Goal: Transaction & Acquisition: Purchase product/service

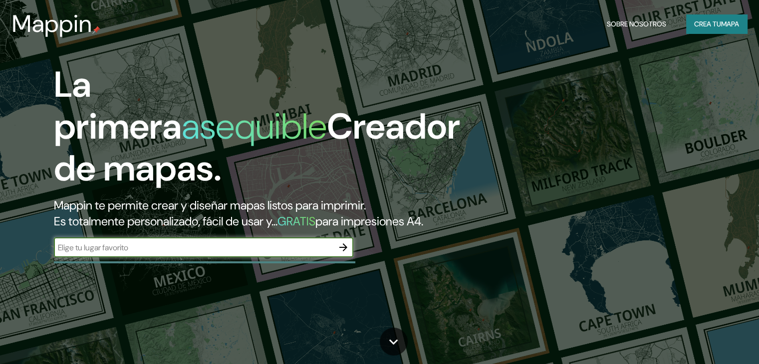
click at [192, 254] on input "text" at bounding box center [193, 247] width 279 height 11
type input "casa berlingieri uruguay"
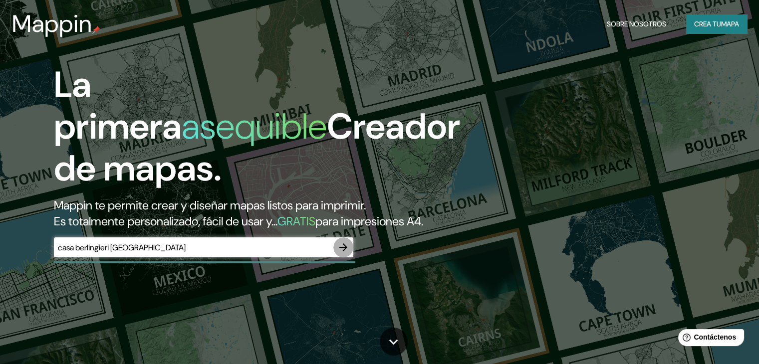
click at [339, 254] on icon "button" at bounding box center [343, 248] width 12 height 12
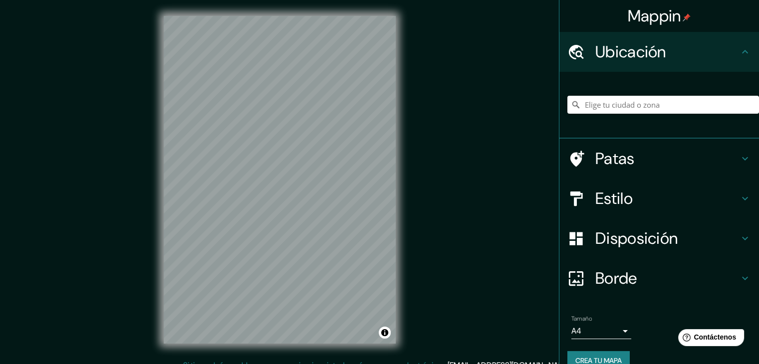
click at [626, 42] on font "Ubicación" at bounding box center [630, 51] width 71 height 21
click at [637, 108] on input "Elige tu ciudad o zona" at bounding box center [663, 105] width 192 height 18
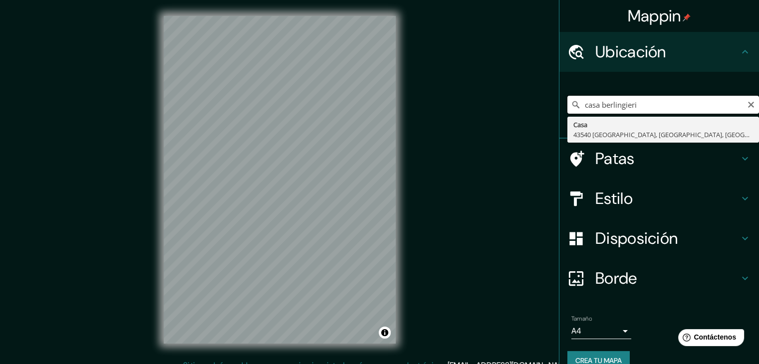
type input "casa berlingieri"
click at [748, 102] on input "casa berlingieri" at bounding box center [663, 105] width 192 height 18
click at [747, 104] on icon "Claro" at bounding box center [751, 105] width 8 height 8
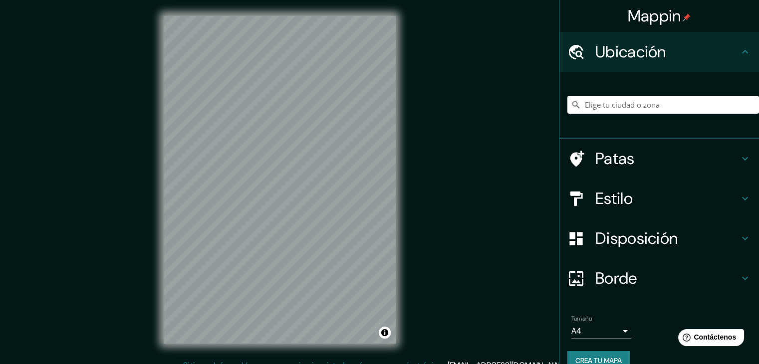
paste input "Ute 30 108, 20000 Punta Ballena, Departamento de Maldonado, Uruguay"
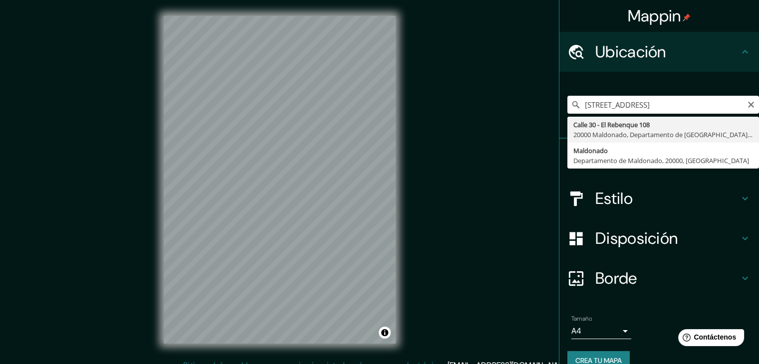
type input "Calle 30 - El Rebenque 108, 20000 Maldonado, Departamento de Maldonado, Uruguay"
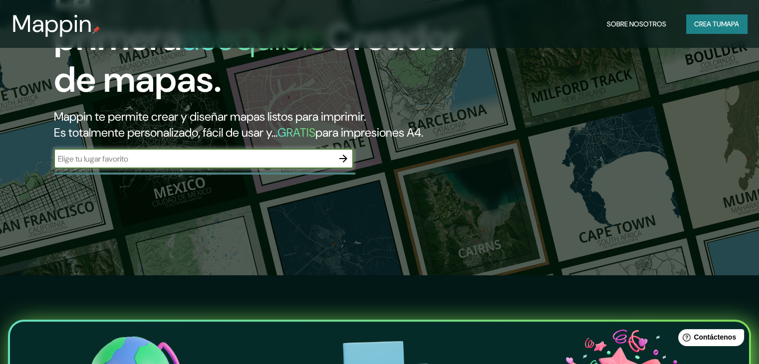
scroll to position [200, 0]
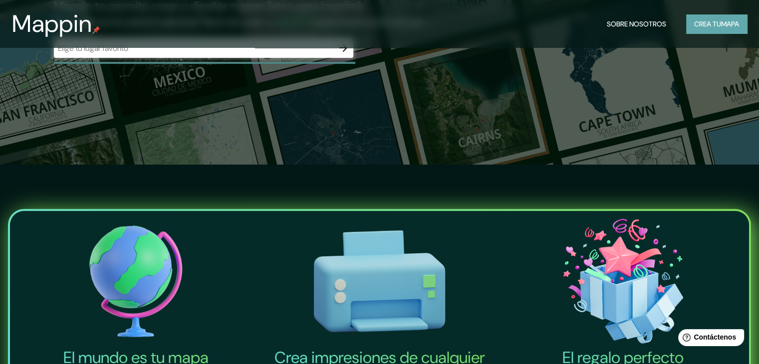
click at [738, 26] on font "mapa" at bounding box center [730, 23] width 18 height 9
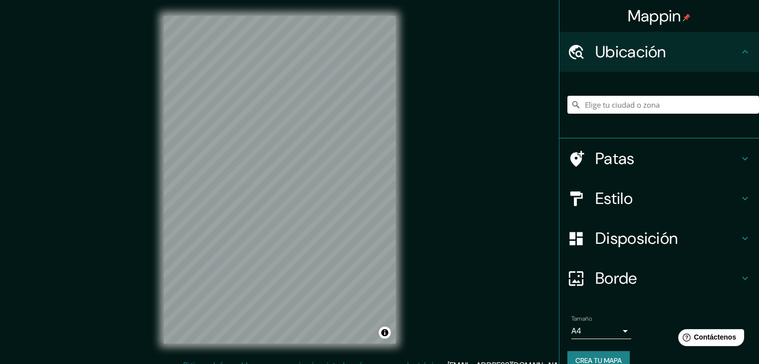
click at [631, 108] on input "Elige tu ciudad o zona" at bounding box center [663, 105] width 192 height 18
drag, startPoint x: 631, startPoint y: 108, endPoint x: 595, endPoint y: 97, distance: 37.1
click at [595, 97] on input "Elige tu ciudad o zona" at bounding box center [663, 105] width 192 height 18
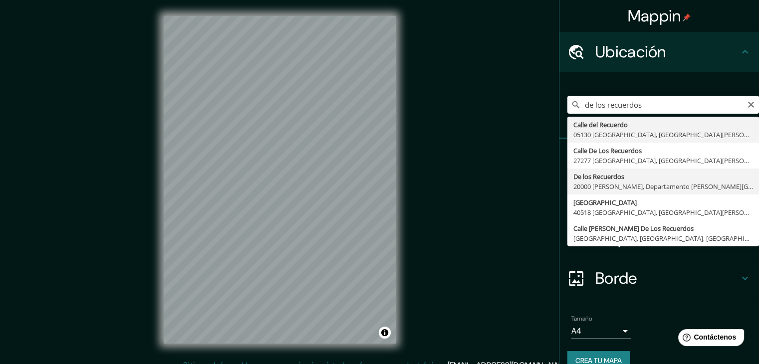
type input "De Los Recuerdos, 20000 [PERSON_NAME], [GEOGRAPHIC_DATA][PERSON_NAME], [GEOGRAP…"
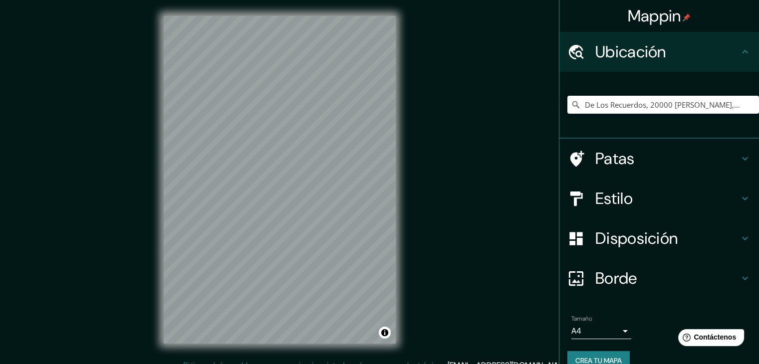
click at [630, 164] on h4 "Patas" at bounding box center [667, 159] width 144 height 20
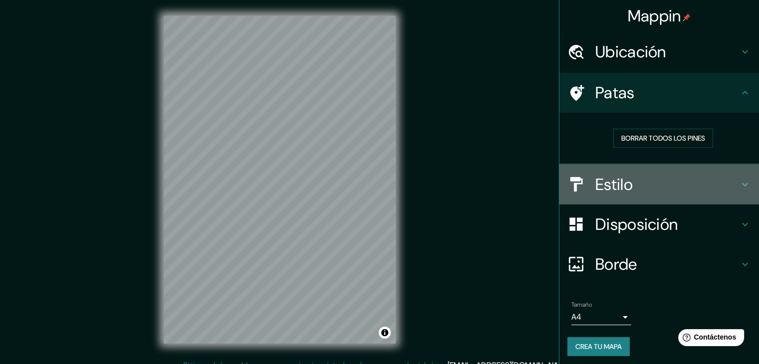
click at [631, 178] on h4 "Estilo" at bounding box center [667, 185] width 144 height 20
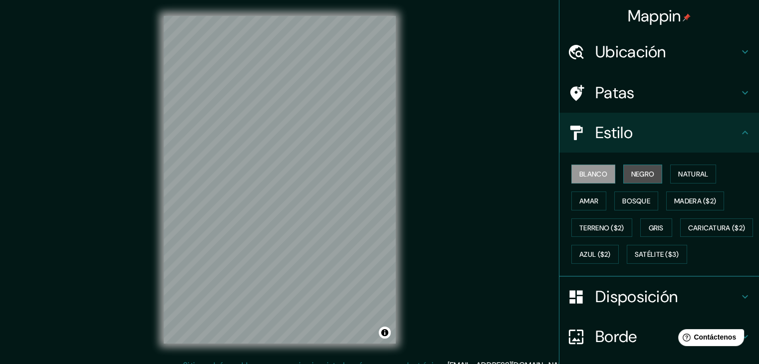
click at [638, 174] on font "Negro" at bounding box center [642, 174] width 23 height 9
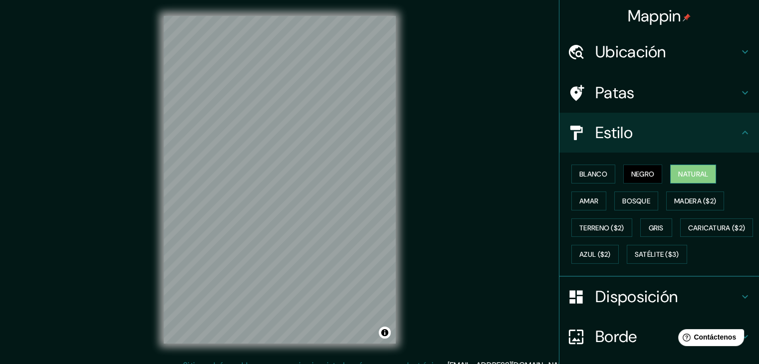
click at [689, 174] on font "Natural" at bounding box center [693, 174] width 30 height 9
click at [590, 207] on button "Amar" at bounding box center [588, 201] width 35 height 19
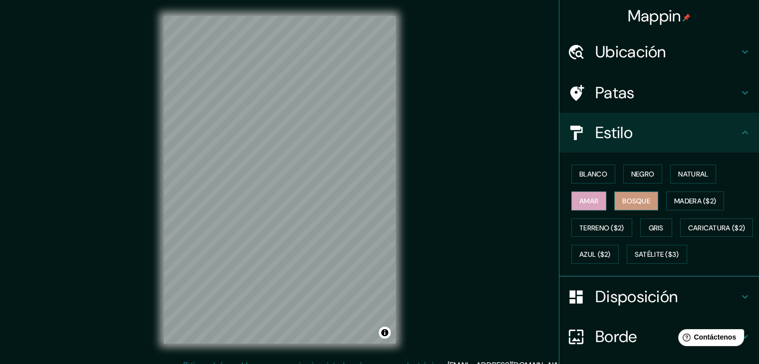
click at [624, 201] on font "Bosque" at bounding box center [636, 201] width 28 height 9
click at [674, 198] on font "Madera ($2)" at bounding box center [695, 201] width 42 height 9
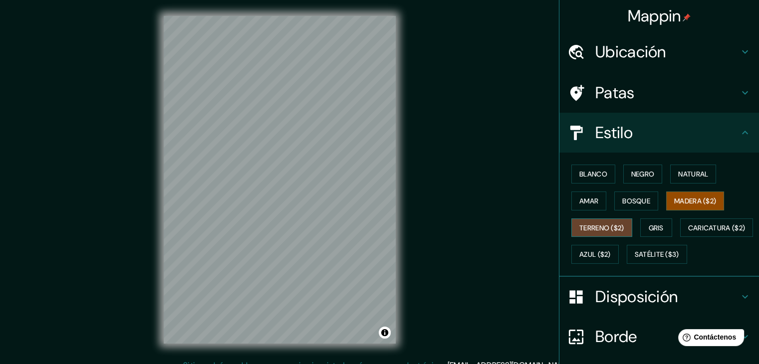
click at [585, 228] on font "Terreno ($2)" at bounding box center [601, 228] width 45 height 9
click at [649, 228] on font "Gris" at bounding box center [656, 228] width 15 height 9
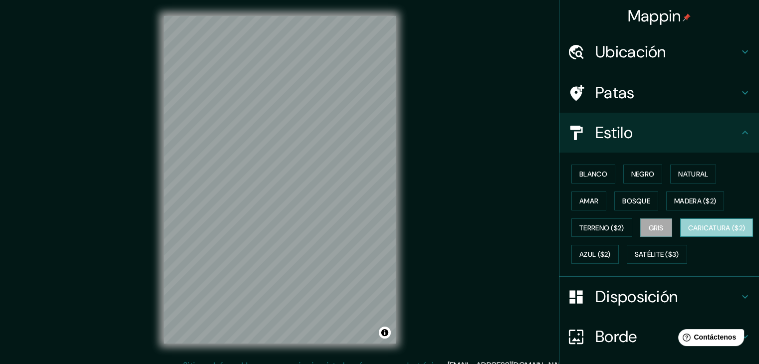
click at [688, 233] on font "Caricatura ($2)" at bounding box center [716, 228] width 57 height 9
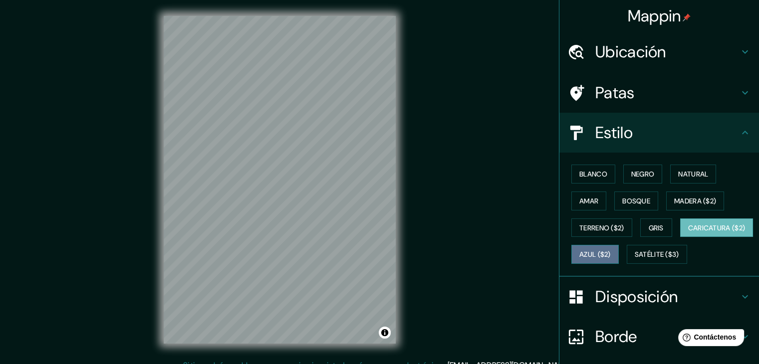
click at [611, 251] on font "Azul ($2)" at bounding box center [594, 255] width 31 height 9
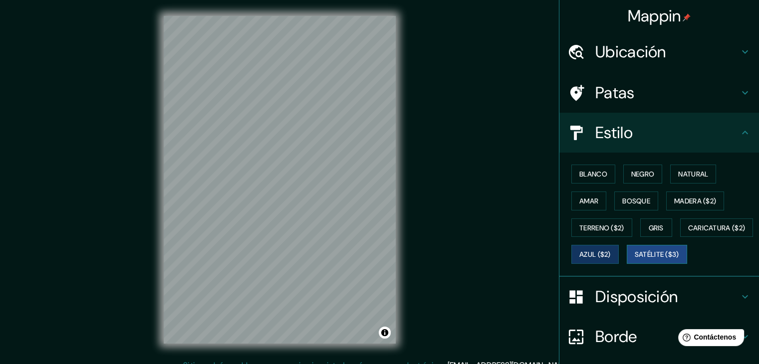
click at [627, 264] on button "Satélite ($3)" at bounding box center [657, 254] width 60 height 19
click at [592, 176] on font "Blanco" at bounding box center [593, 174] width 28 height 9
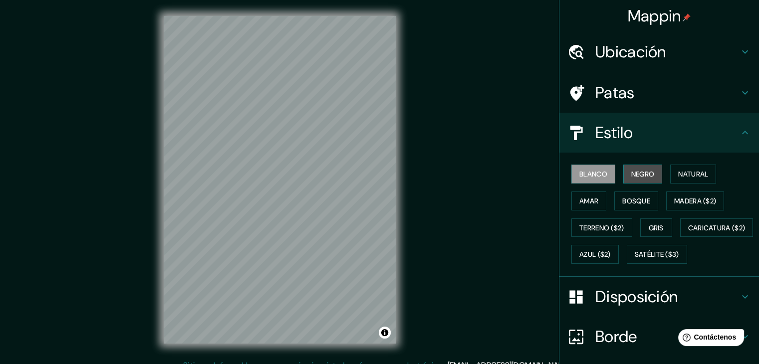
click at [623, 181] on button "Negro" at bounding box center [642, 174] width 39 height 19
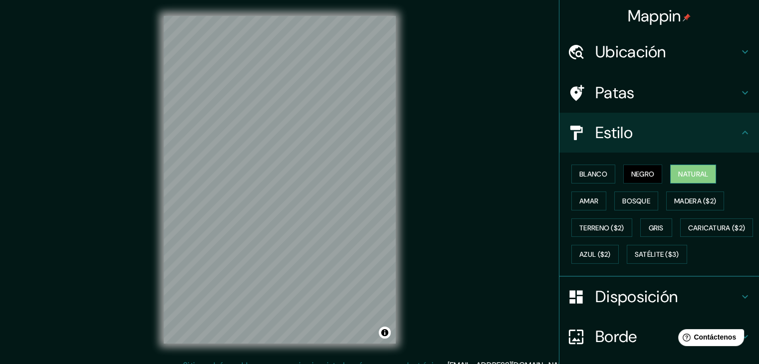
click at [683, 171] on font "Natural" at bounding box center [693, 174] width 30 height 9
click at [589, 195] on font "Amar" at bounding box center [588, 201] width 19 height 13
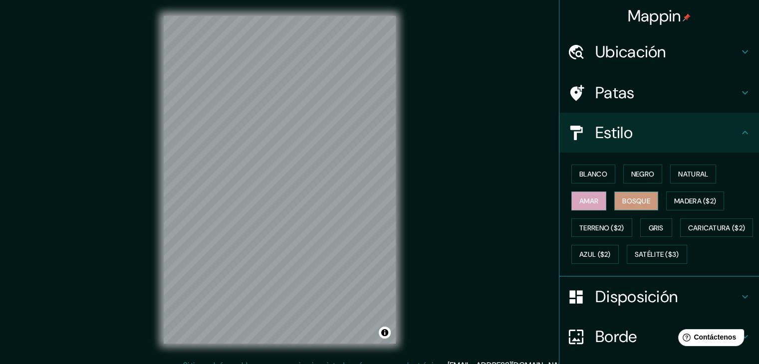
click at [641, 197] on font "Bosque" at bounding box center [636, 201] width 28 height 9
click at [635, 260] on font "Satélite ($3)" at bounding box center [657, 255] width 44 height 9
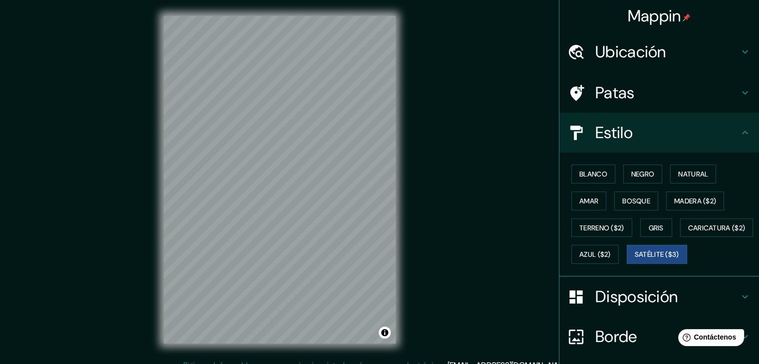
click at [683, 210] on div "Blanco Negro Natural Amar Bosque Madera ($2) Terreno ($2) Gris Caricatura ($2) …" at bounding box center [663, 214] width 192 height 107
click at [686, 202] on font "Madera ($2)" at bounding box center [695, 201] width 42 height 9
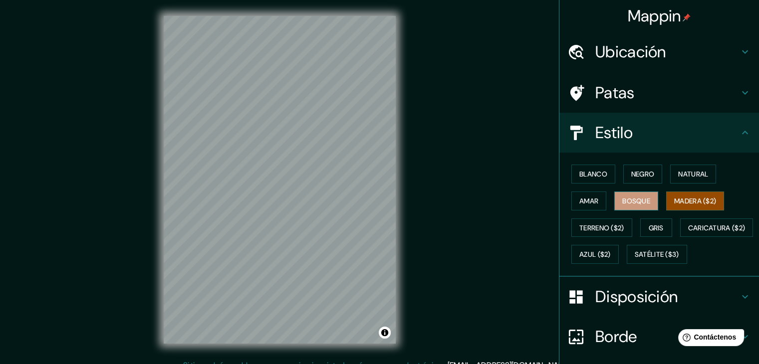
click at [643, 201] on font "Bosque" at bounding box center [636, 201] width 28 height 9
click at [619, 307] on font "Disposición" at bounding box center [636, 296] width 82 height 21
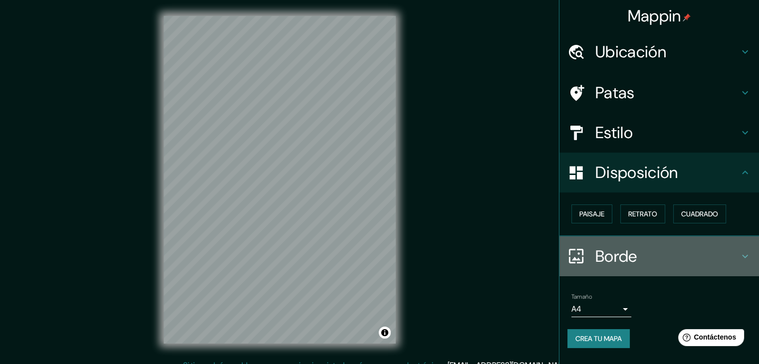
click at [646, 243] on div "Borde" at bounding box center [659, 257] width 200 height 40
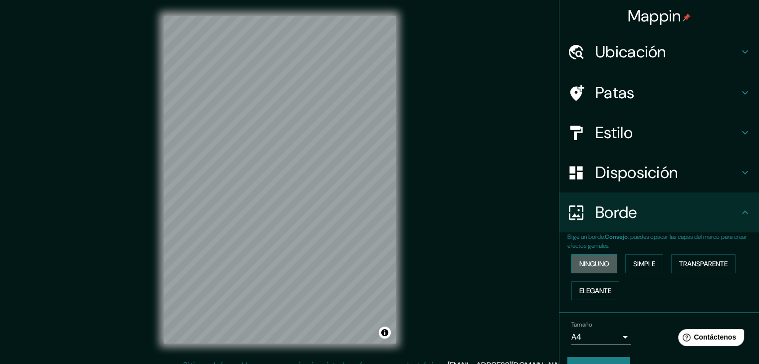
click at [584, 258] on font "Ninguno" at bounding box center [594, 264] width 30 height 13
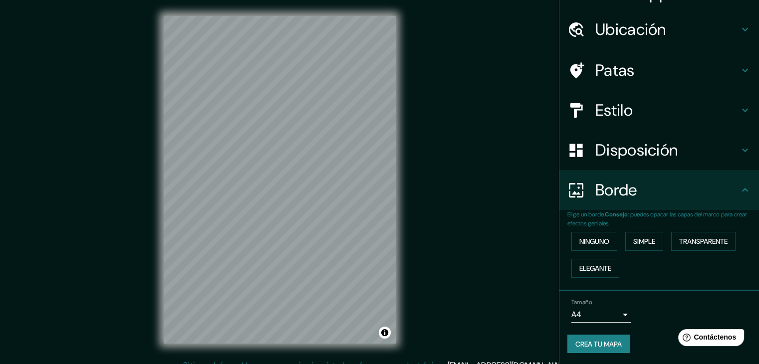
click at [603, 313] on body "Mappin Ubicación De Los Recuerdos, 20000 [PERSON_NAME], Departamento [PERSON_NA…" at bounding box center [379, 182] width 759 height 364
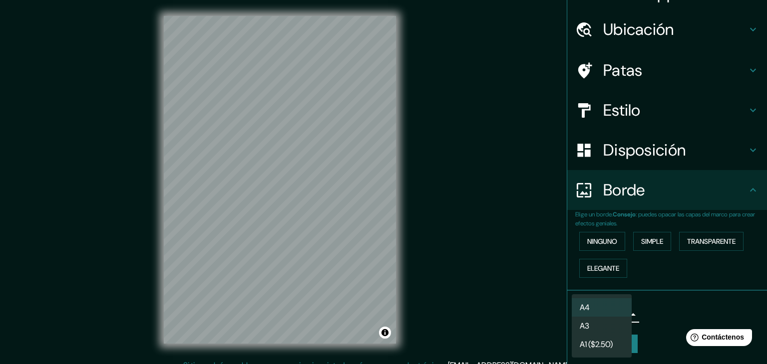
click at [606, 325] on li "A3" at bounding box center [601, 326] width 60 height 18
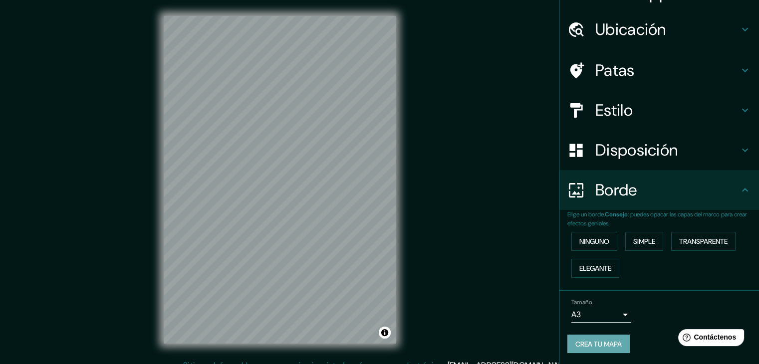
click at [595, 344] on font "Crea tu mapa" at bounding box center [598, 344] width 46 height 9
click at [609, 315] on body "Mappin Ubicación De Los Recuerdos, 20000 [PERSON_NAME], Departamento [PERSON_NA…" at bounding box center [379, 182] width 759 height 364
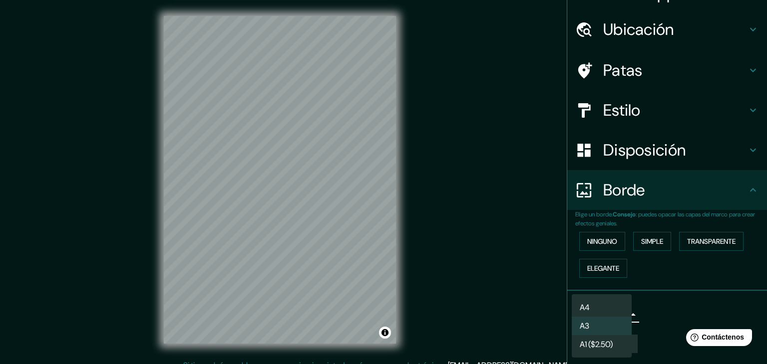
click at [607, 324] on li "A3" at bounding box center [601, 326] width 60 height 18
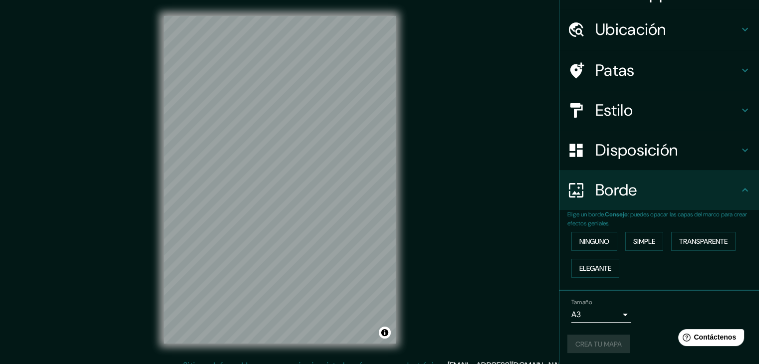
click at [650, 305] on div "Tamaño A3 a4" at bounding box center [659, 311] width 184 height 32
click at [583, 239] on font "Ninguno" at bounding box center [594, 241] width 30 height 9
click at [602, 194] on font "Borde" at bounding box center [616, 190] width 42 height 21
click at [707, 195] on h4 "Borde" at bounding box center [667, 190] width 144 height 20
click at [742, 187] on icon at bounding box center [745, 190] width 12 height 12
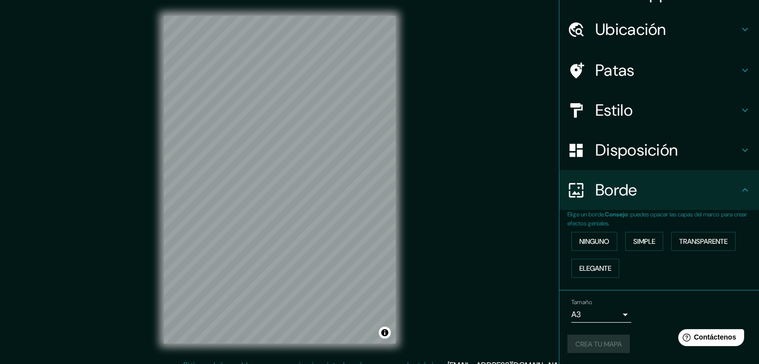
click at [648, 272] on div "Ninguno Simple Transparente Elegante" at bounding box center [663, 255] width 192 height 54
click at [584, 238] on font "Ninguno" at bounding box center [594, 241] width 30 height 9
click at [642, 245] on font "Simple" at bounding box center [644, 241] width 22 height 9
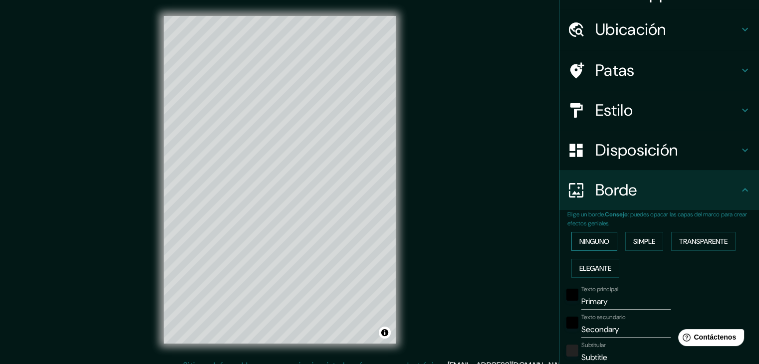
click at [604, 244] on button "Ninguno" at bounding box center [594, 241] width 46 height 19
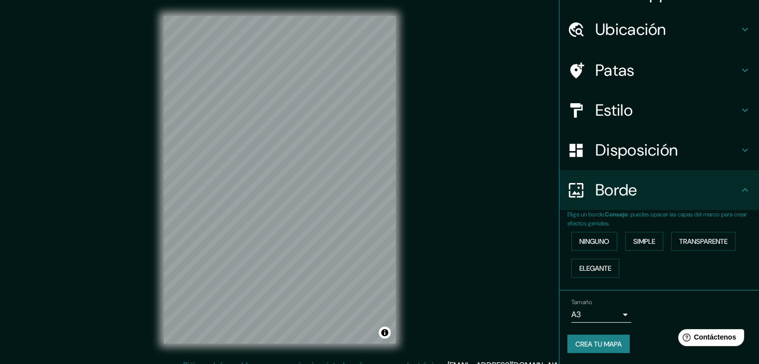
click at [619, 344] on button "Crea tu mapa" at bounding box center [598, 344] width 62 height 19
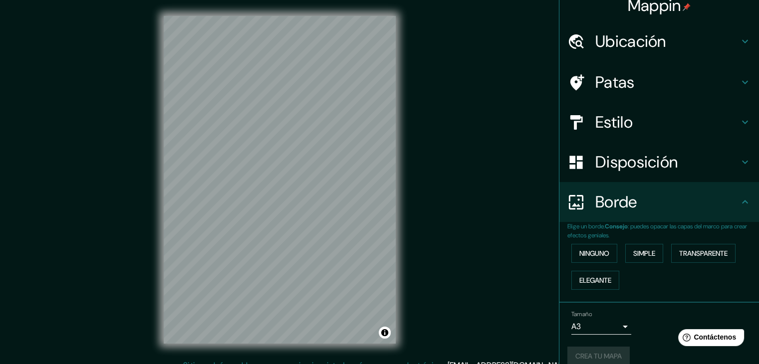
scroll to position [0, 0]
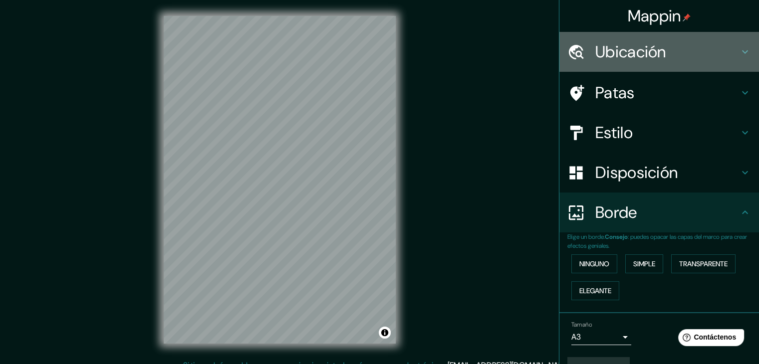
click at [623, 51] on font "Ubicación" at bounding box center [630, 51] width 71 height 21
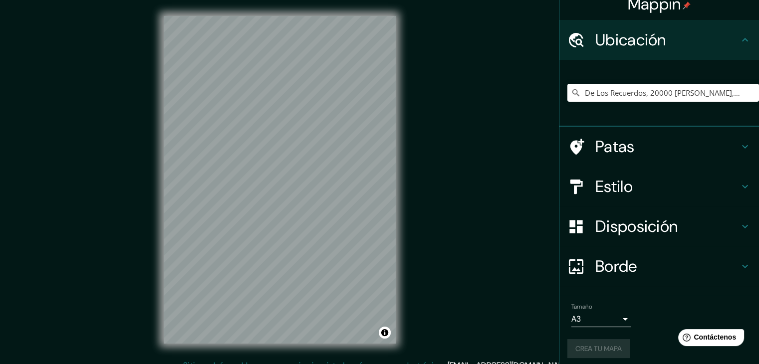
scroll to position [17, 0]
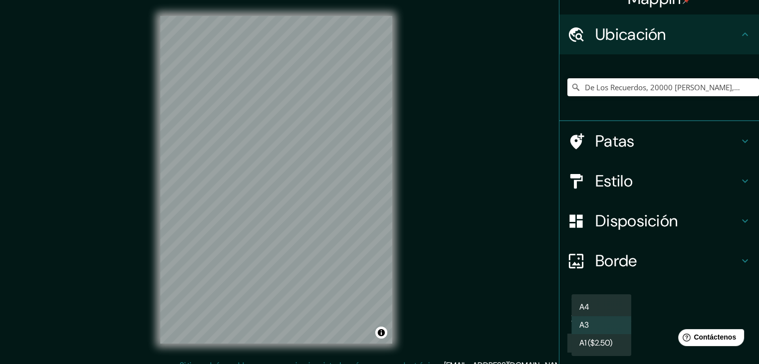
click at [615, 317] on body "Mappin Ubicación De Los Recuerdos, 20000 [PERSON_NAME], Departamento [PERSON_NA…" at bounding box center [379, 182] width 759 height 364
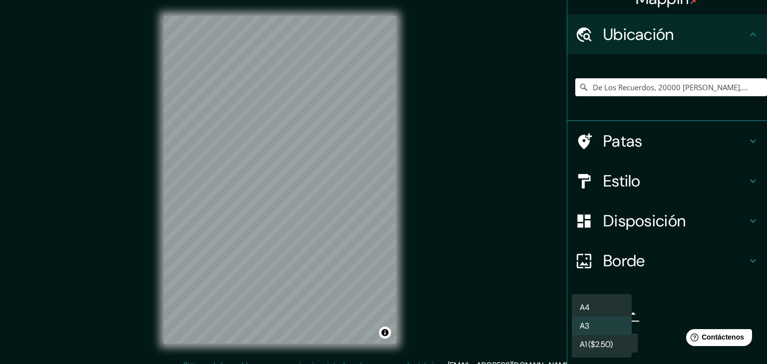
click at [606, 304] on li "A4" at bounding box center [601, 307] width 60 height 18
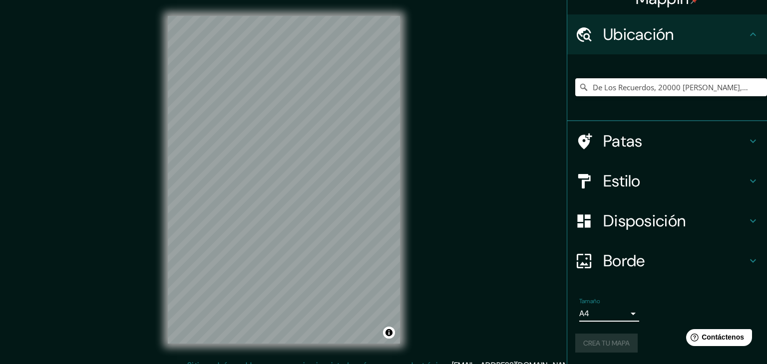
click at [602, 313] on body "Mappin Ubicación De Los Recuerdos, 20000 [PERSON_NAME], Departamento [PERSON_NA…" at bounding box center [383, 182] width 767 height 364
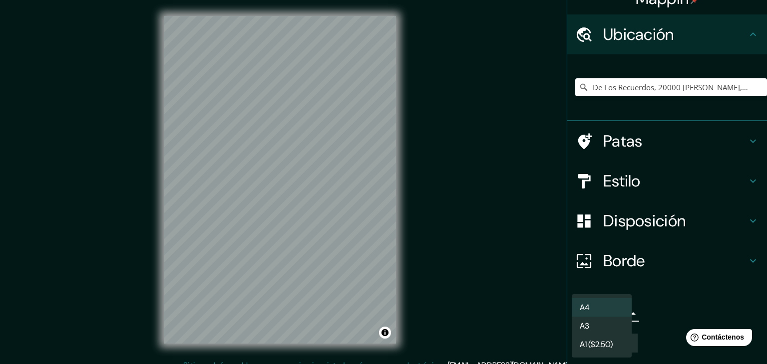
click at [610, 330] on li "A3" at bounding box center [601, 326] width 60 height 18
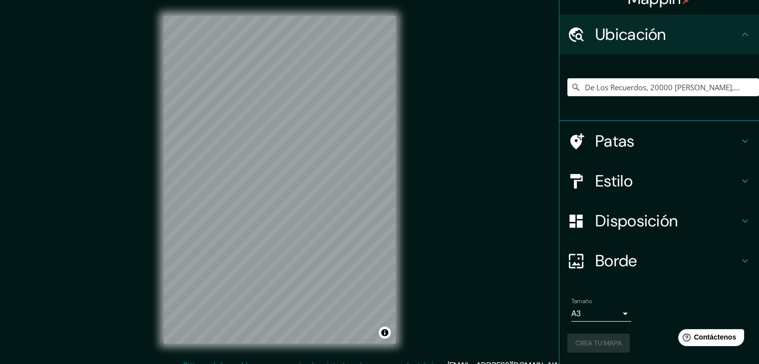
click at [606, 340] on div "Crea tu mapa" at bounding box center [659, 343] width 184 height 19
click at [606, 340] on font "Crea tu mapa" at bounding box center [598, 343] width 46 height 9
click at [606, 344] on div "Crea tu mapa" at bounding box center [659, 343] width 184 height 19
click at [605, 344] on div "Crea tu mapa" at bounding box center [659, 343] width 184 height 19
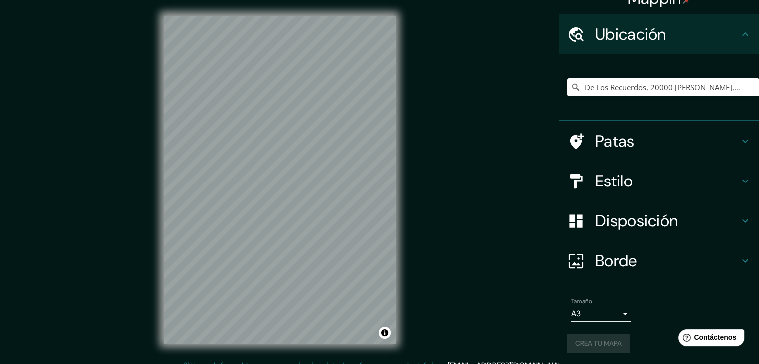
click at [607, 322] on div "Tamaño A3 a4" at bounding box center [659, 310] width 184 height 32
click at [607, 318] on body "Mappin Ubicación De Los Recuerdos, 20000 [PERSON_NAME], Departamento [PERSON_NA…" at bounding box center [379, 182] width 759 height 364
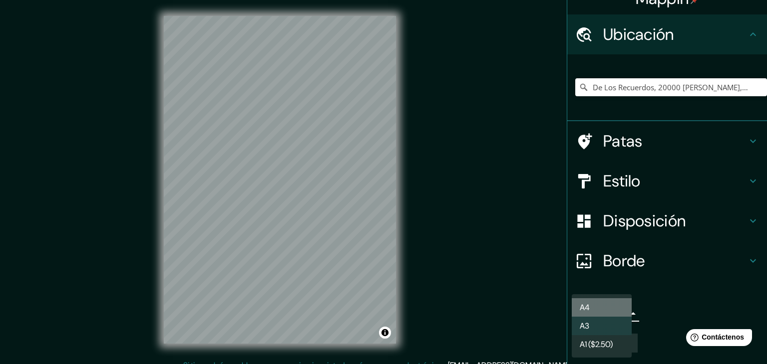
click at [613, 302] on li "A4" at bounding box center [601, 307] width 60 height 18
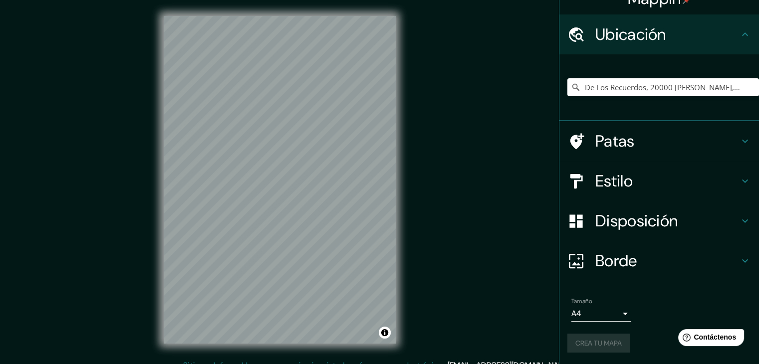
click at [616, 342] on div "Crea tu mapa" at bounding box center [659, 343] width 184 height 19
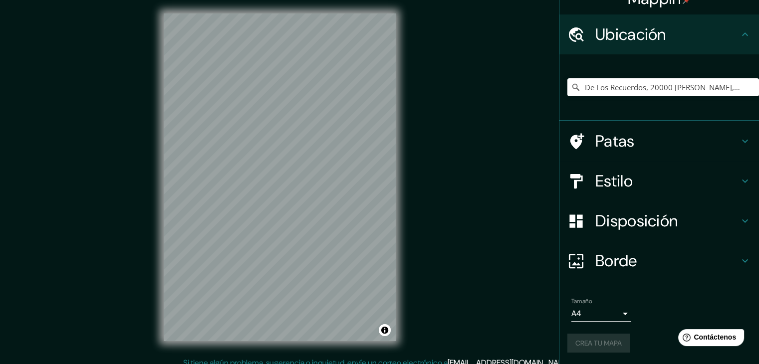
scroll to position [0, 0]
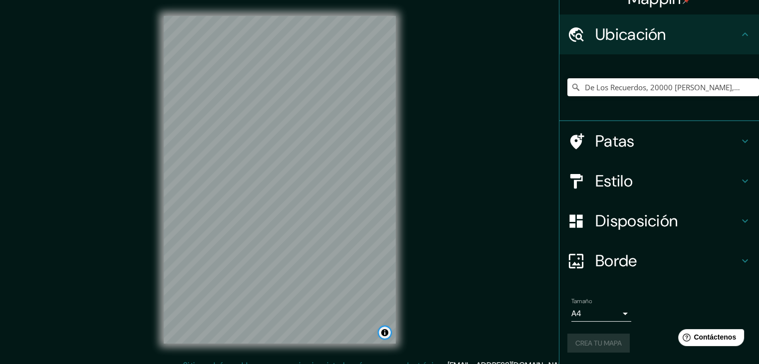
click at [382, 335] on button "Activar o desactivar atribución" at bounding box center [385, 333] width 12 height 12
click at [385, 332] on button "Activar o desactivar atribución" at bounding box center [385, 333] width 12 height 12
click at [577, 343] on div "Crea tu mapa" at bounding box center [659, 343] width 184 height 19
click at [606, 342] on font "Crea tu mapa" at bounding box center [598, 343] width 46 height 9
click at [652, 33] on font "Ubicación" at bounding box center [630, 34] width 71 height 21
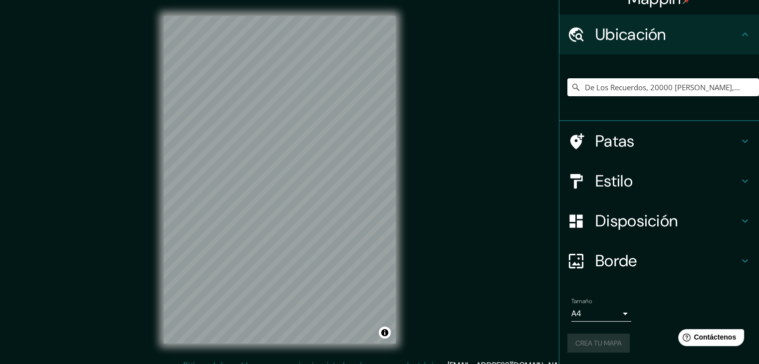
click at [726, 36] on h4 "Ubicación" at bounding box center [667, 34] width 144 height 20
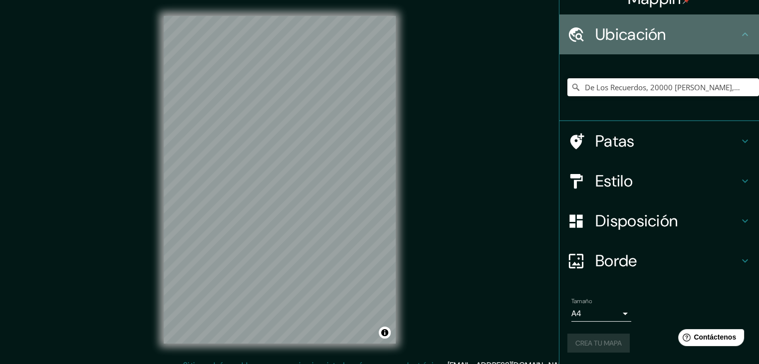
click at [739, 34] on icon at bounding box center [745, 34] width 12 height 12
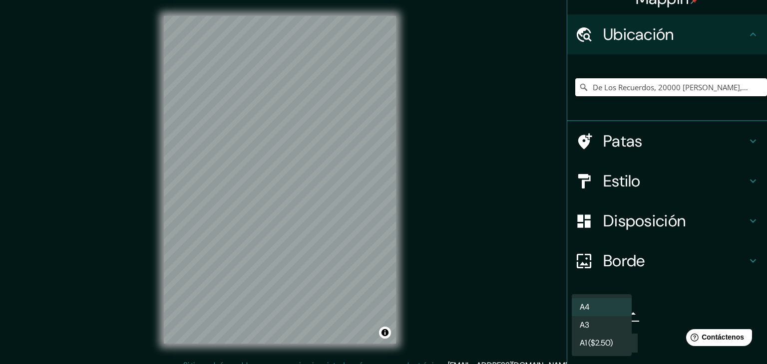
click at [601, 320] on body "Mappin Ubicación De Los Recuerdos, 20000 [PERSON_NAME], Departamento [PERSON_NA…" at bounding box center [383, 182] width 767 height 364
click at [615, 330] on li "A3" at bounding box center [601, 326] width 60 height 18
type input "a4"
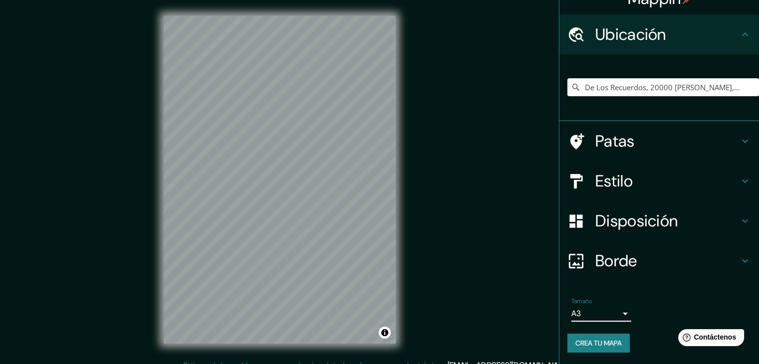
click at [601, 344] on font "Crea tu mapa" at bounding box center [598, 343] width 46 height 9
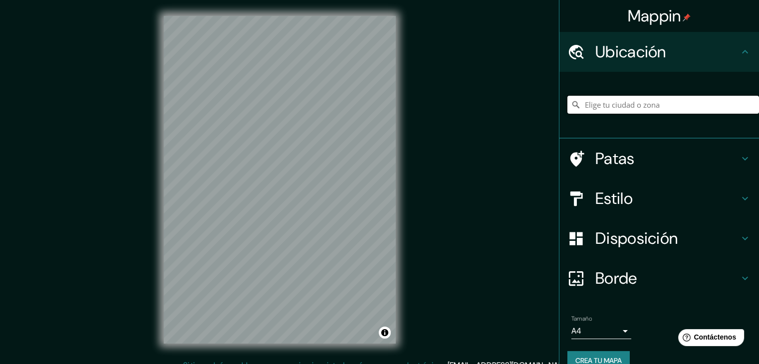
click at [630, 104] on input "Elige tu ciudad o zona" at bounding box center [663, 105] width 192 height 18
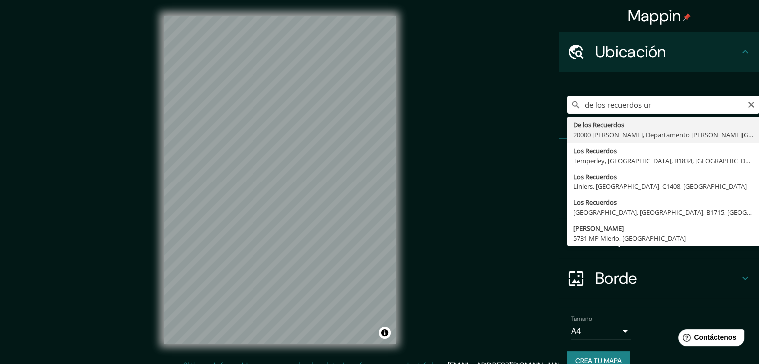
type input "De Los Recuerdos, 20000 Maldonado, Departamento de Maldonado, Uruguay"
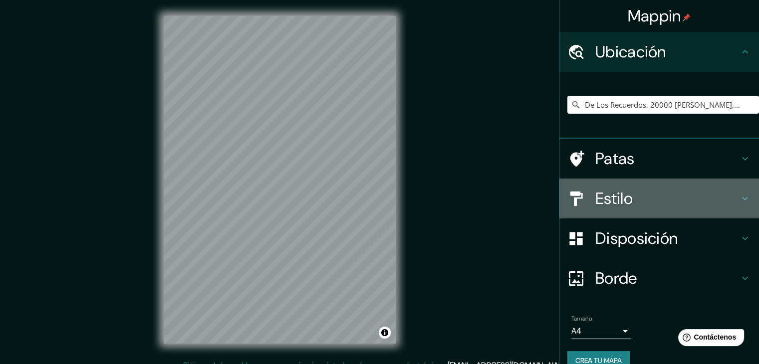
click at [646, 196] on h4 "Estilo" at bounding box center [667, 199] width 144 height 20
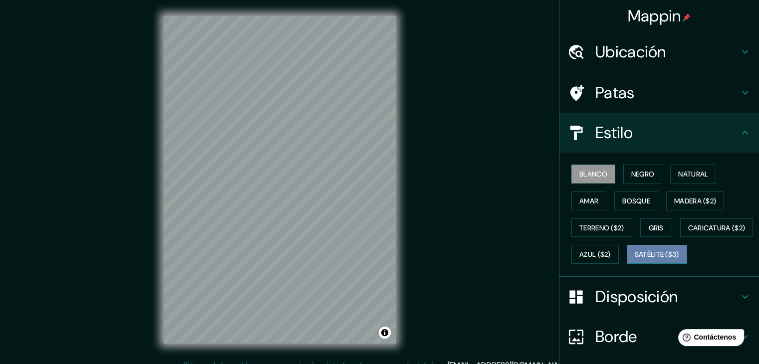
click at [635, 260] on font "Satélite ($3)" at bounding box center [657, 255] width 44 height 9
click at [633, 175] on font "Negro" at bounding box center [642, 174] width 23 height 9
click at [597, 175] on font "Blanco" at bounding box center [593, 174] width 28 height 9
drag, startPoint x: 589, startPoint y: 177, endPoint x: 597, endPoint y: 172, distance: 9.0
click at [593, 172] on font "Blanco" at bounding box center [593, 174] width 28 height 9
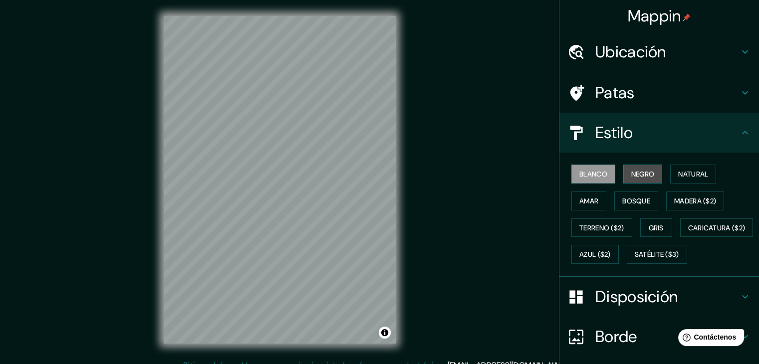
click at [623, 174] on button "Negro" at bounding box center [642, 174] width 39 height 19
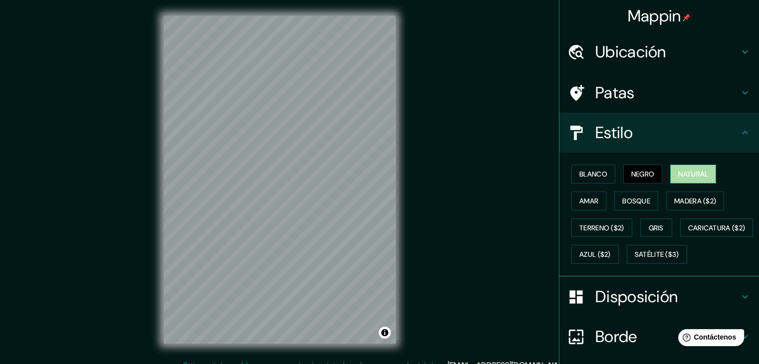
click at [678, 178] on font "Natural" at bounding box center [693, 174] width 30 height 9
click at [579, 198] on font "Amar" at bounding box center [588, 201] width 19 height 9
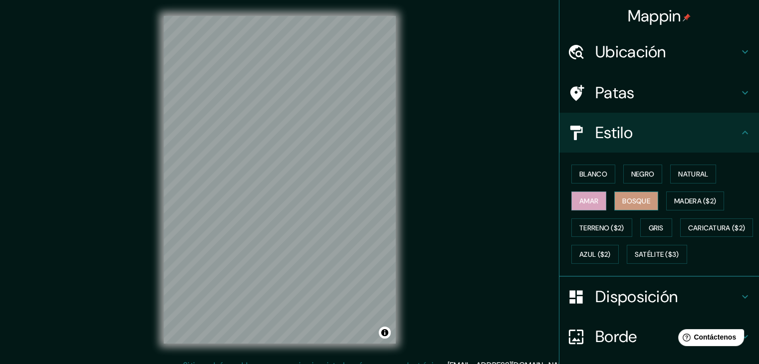
click at [622, 198] on font "Bosque" at bounding box center [636, 201] width 28 height 9
click at [657, 225] on font "Gris" at bounding box center [656, 228] width 15 height 9
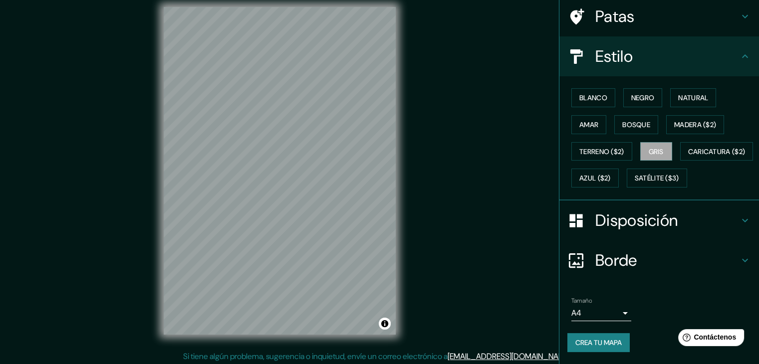
scroll to position [11, 0]
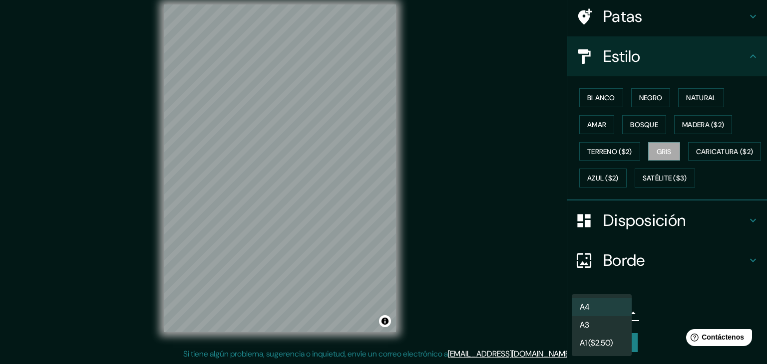
click at [580, 311] on body "Mappin Ubicación De Los Recuerdos, 20000 Maldonado, Departamento de Maldonado, …" at bounding box center [383, 171] width 767 height 364
click at [596, 332] on li "A3" at bounding box center [601, 326] width 60 height 18
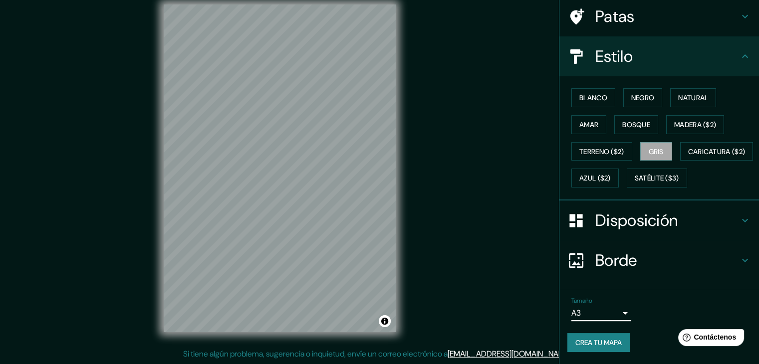
click at [595, 345] on font "Crea tu mapa" at bounding box center [598, 342] width 46 height 9
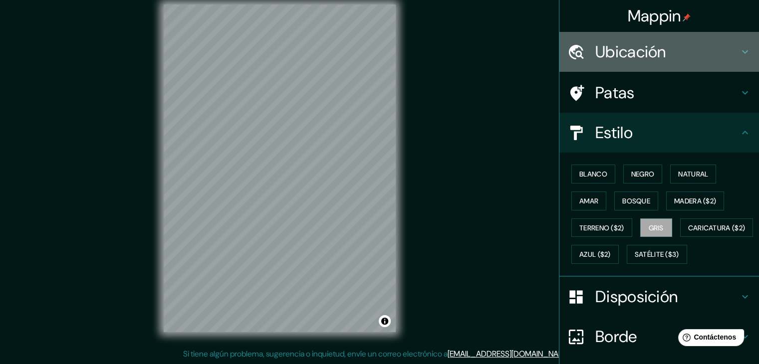
click at [607, 63] on div "Ubicación" at bounding box center [659, 52] width 200 height 40
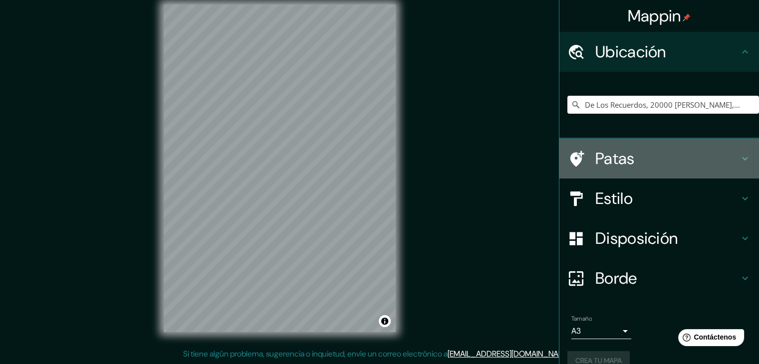
click at [656, 150] on h4 "Patas" at bounding box center [667, 159] width 144 height 20
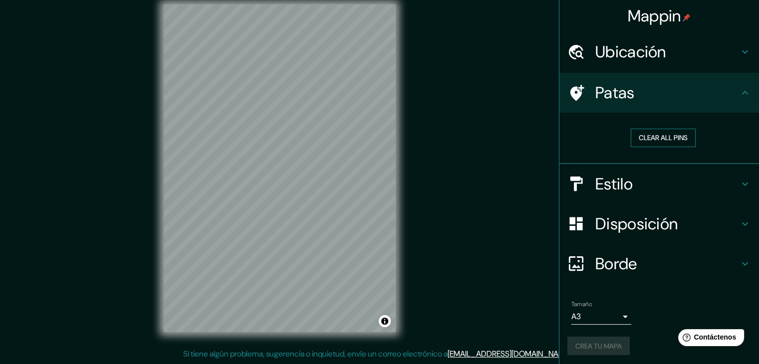
click at [651, 140] on button "Clear all pins" at bounding box center [663, 138] width 65 height 18
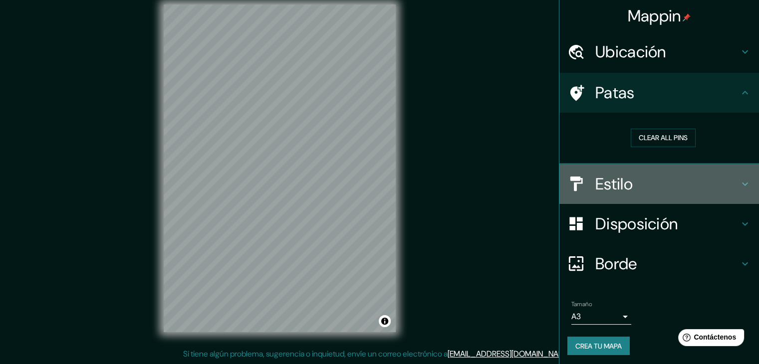
click at [653, 174] on h4 "Estilo" at bounding box center [667, 184] width 144 height 20
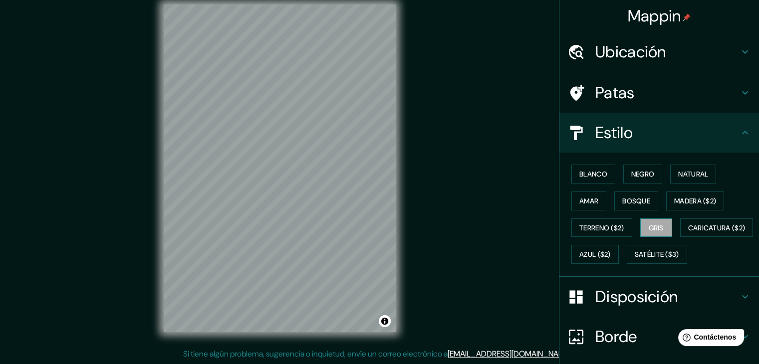
click at [655, 222] on font "Gris" at bounding box center [656, 228] width 15 height 13
click at [682, 307] on h4 "Disposición" at bounding box center [667, 297] width 144 height 20
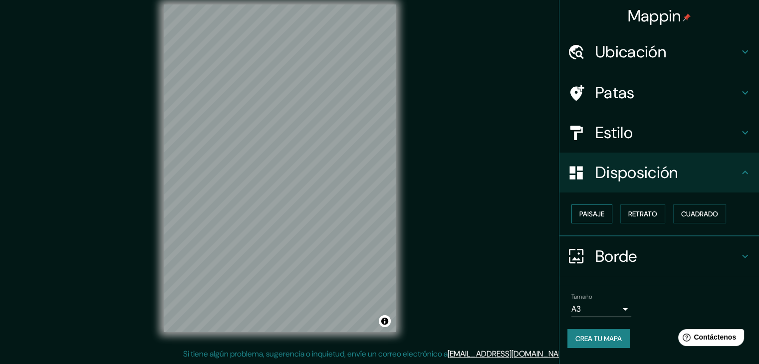
click at [593, 211] on font "Paisaje" at bounding box center [591, 214] width 25 height 9
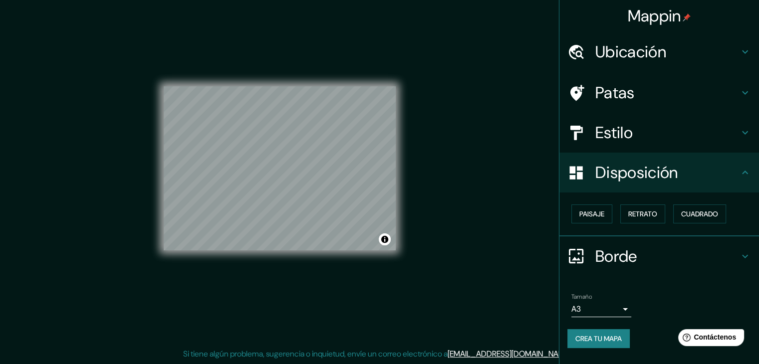
click at [654, 257] on h4 "Borde" at bounding box center [667, 257] width 144 height 20
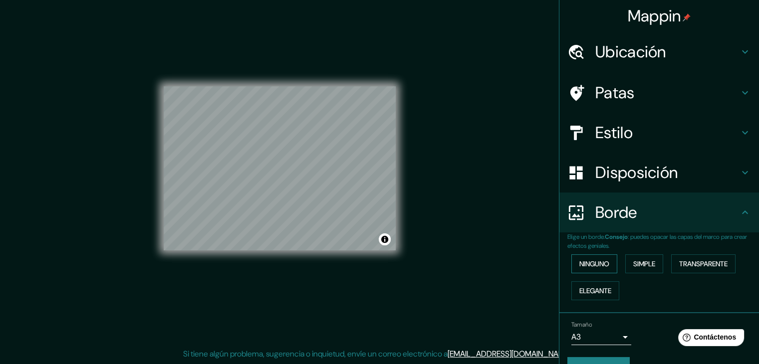
click at [593, 264] on font "Ninguno" at bounding box center [594, 264] width 30 height 9
click at [600, 287] on font "Elegante" at bounding box center [595, 290] width 32 height 9
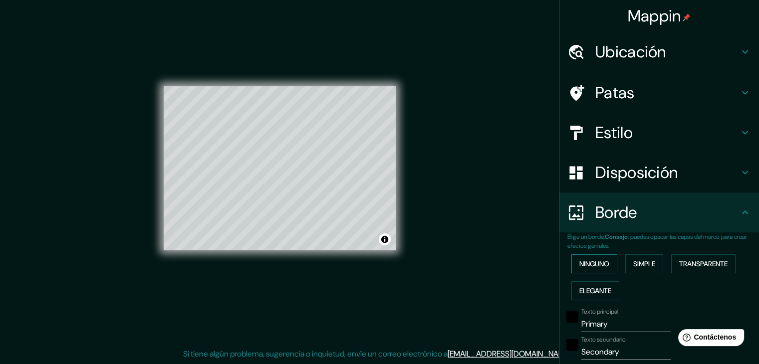
click at [584, 258] on font "Ninguno" at bounding box center [594, 264] width 30 height 13
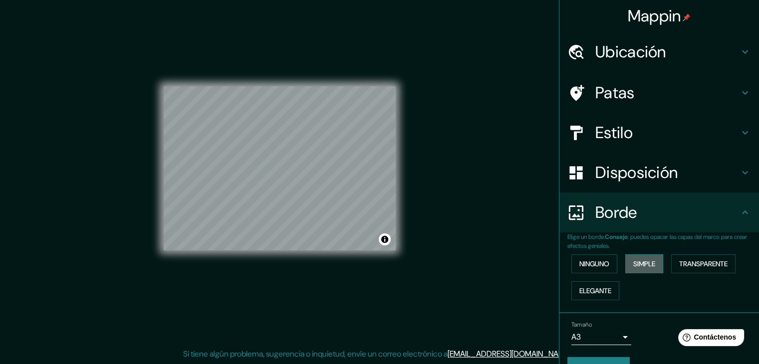
click at [631, 256] on button "Simple" at bounding box center [644, 264] width 38 height 19
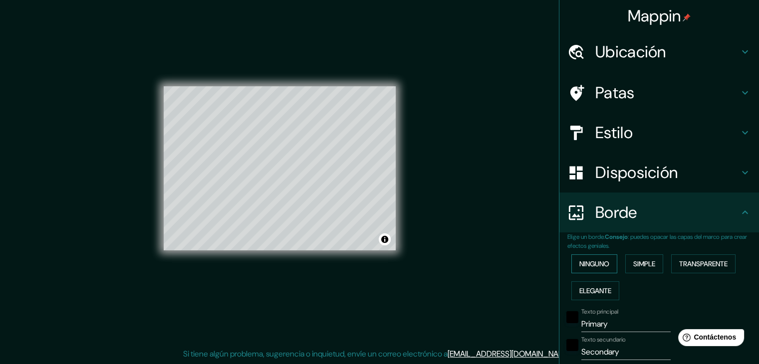
click at [599, 260] on font "Ninguno" at bounding box center [594, 264] width 30 height 9
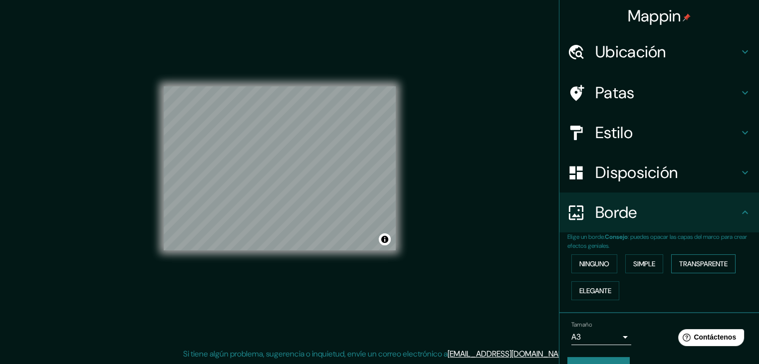
click at [671, 260] on button "Transparente" at bounding box center [703, 264] width 64 height 19
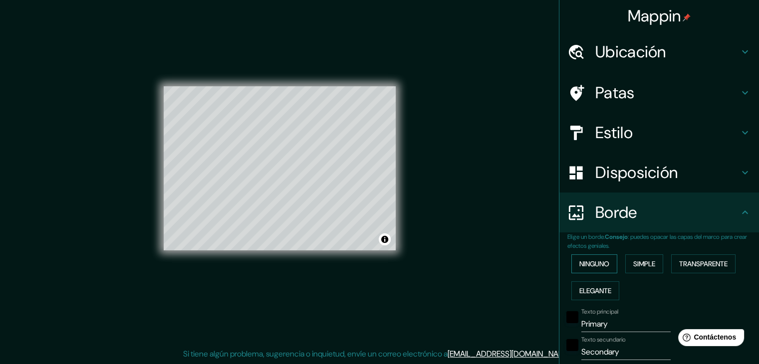
click at [593, 262] on font "Ninguno" at bounding box center [594, 264] width 30 height 9
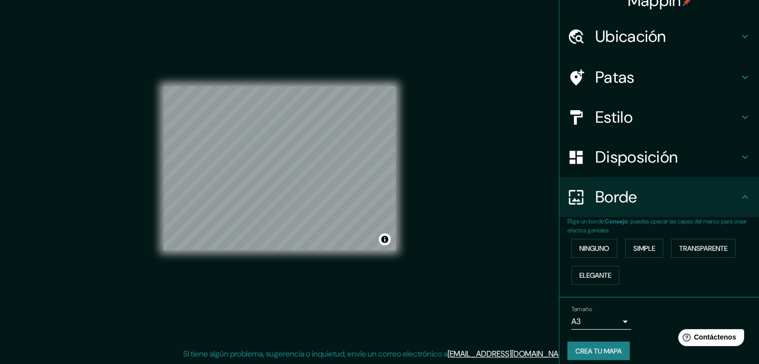
scroll to position [22, 0]
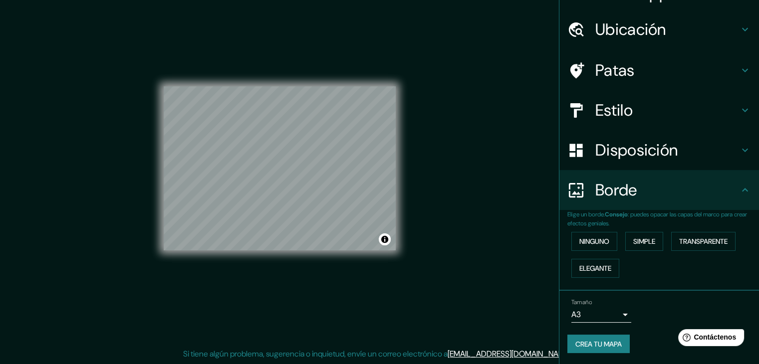
click at [610, 332] on div "Tamaño A3 single Crea tu mapa" at bounding box center [659, 328] width 184 height 67
click at [608, 340] on font "Crea tu mapa" at bounding box center [598, 344] width 46 height 9
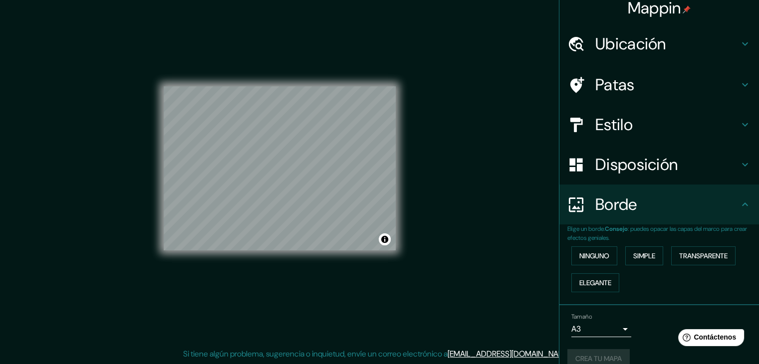
scroll to position [0, 0]
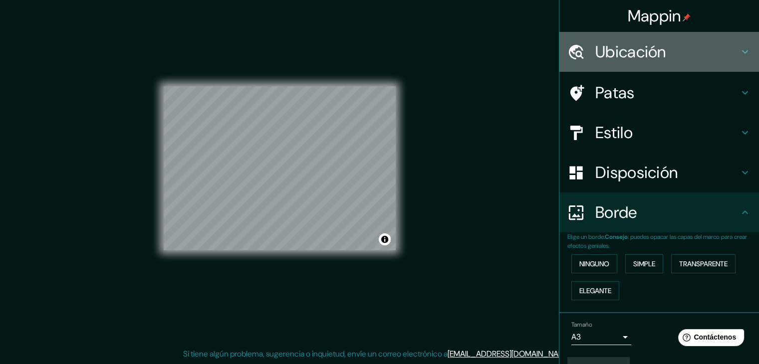
click at [623, 62] on font "Ubicación" at bounding box center [630, 51] width 71 height 21
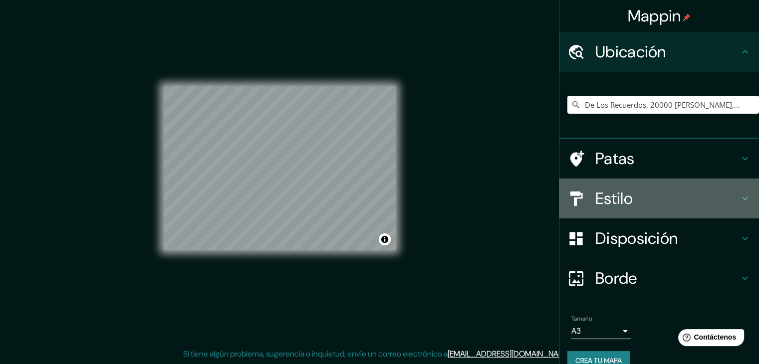
click at [631, 190] on h4 "Estilo" at bounding box center [667, 199] width 144 height 20
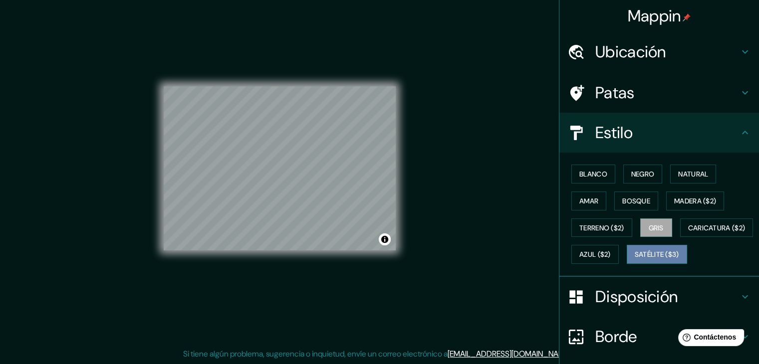
click at [635, 260] on font "Satélite ($3)" at bounding box center [657, 255] width 44 height 9
click at [659, 225] on font "Gris" at bounding box center [656, 228] width 15 height 9
click at [635, 260] on font "Satélite ($3)" at bounding box center [657, 255] width 44 height 9
drag, startPoint x: 659, startPoint y: 227, endPoint x: 766, endPoint y: 286, distance: 122.6
click at [759, 286] on html "Mappin Ubicación De Los Recuerdos, 20000 Maldonado, Departamento de Maldonado, …" at bounding box center [379, 171] width 759 height 364
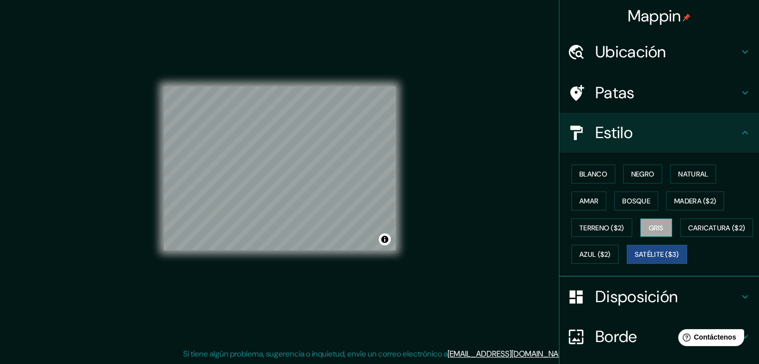
click at [655, 224] on font "Gris" at bounding box center [656, 228] width 15 height 9
